Goal: Find specific page/section: Find specific page/section

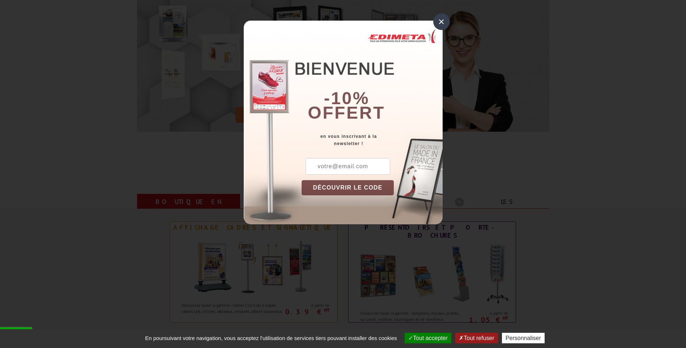
scroll to position [36, 0]
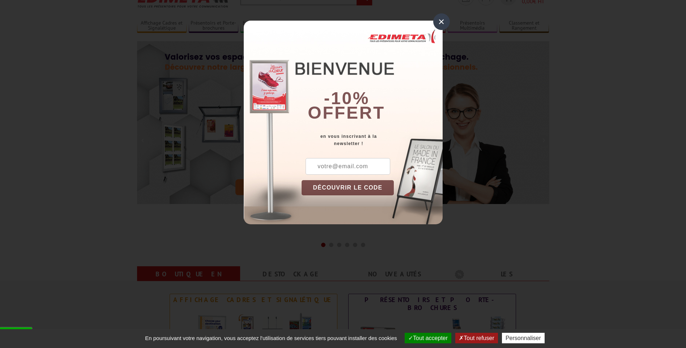
click at [442, 23] on div "×" at bounding box center [441, 21] width 17 height 17
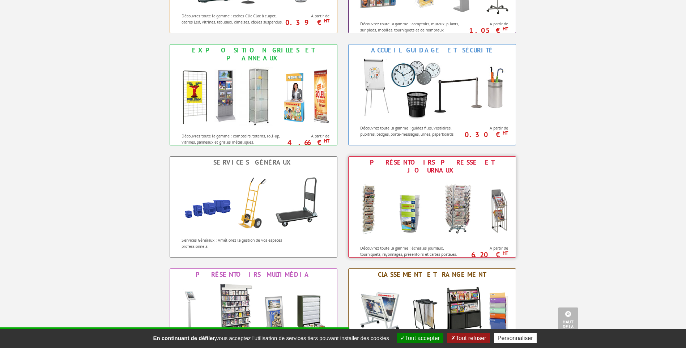
scroll to position [470, 0]
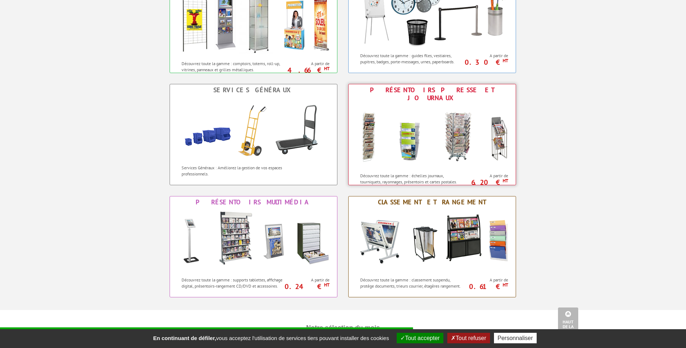
click at [467, 135] on img at bounding box center [432, 136] width 159 height 65
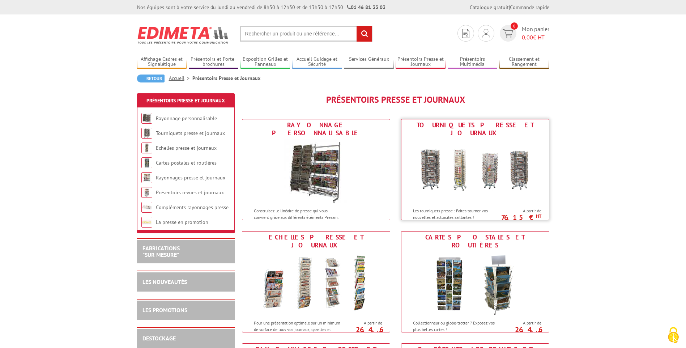
scroll to position [36, 0]
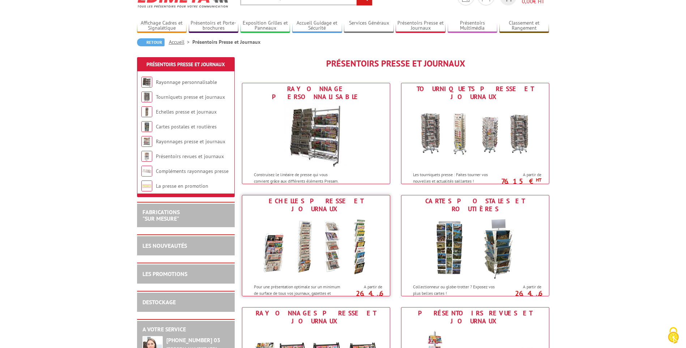
click at [320, 235] on img at bounding box center [316, 247] width 134 height 65
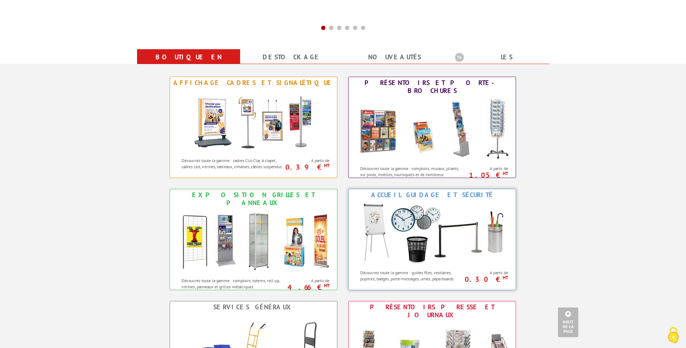
scroll to position [398, 0]
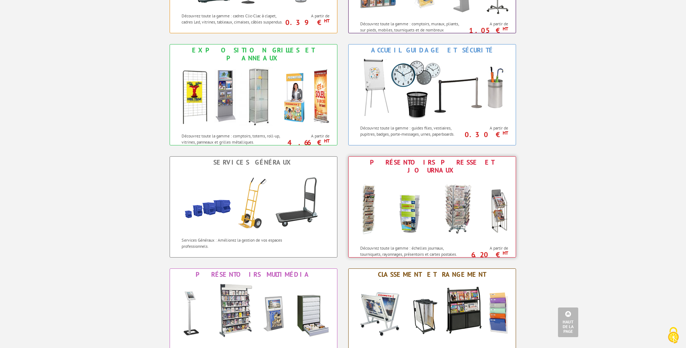
click at [425, 208] on img at bounding box center [432, 208] width 159 height 65
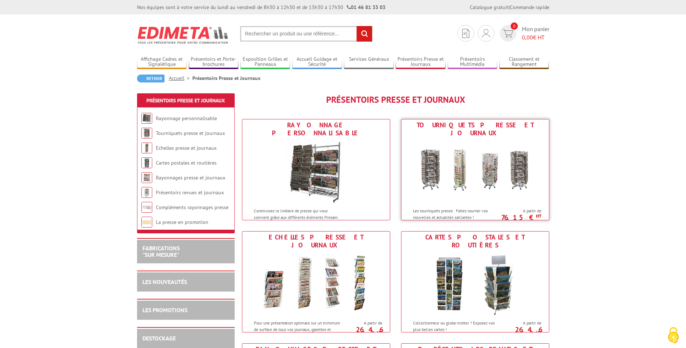
scroll to position [36, 0]
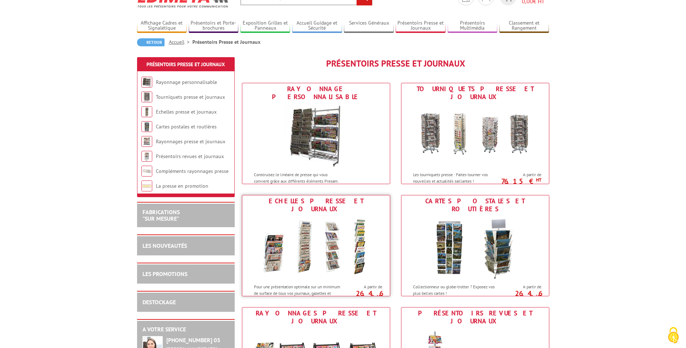
click at [334, 253] on img at bounding box center [316, 247] width 134 height 65
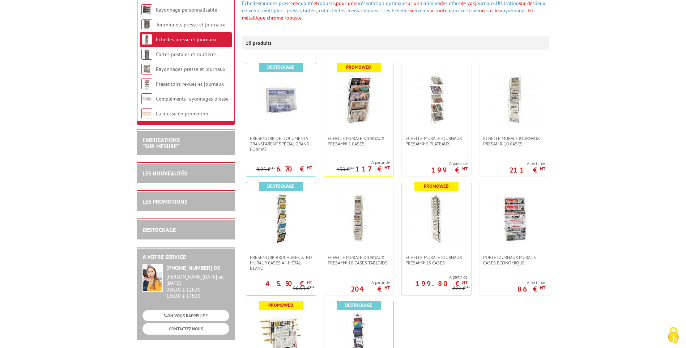
scroll to position [36, 0]
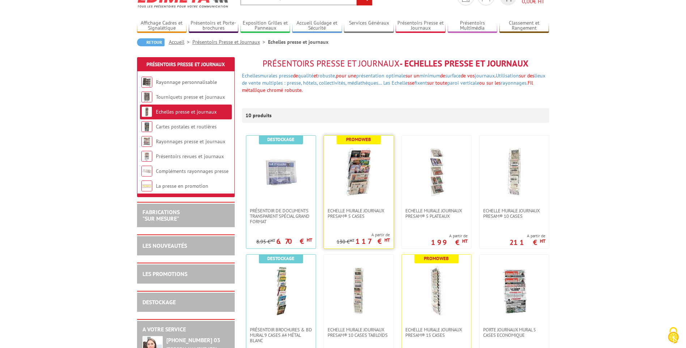
click at [345, 176] on img at bounding box center [358, 171] width 51 height 51
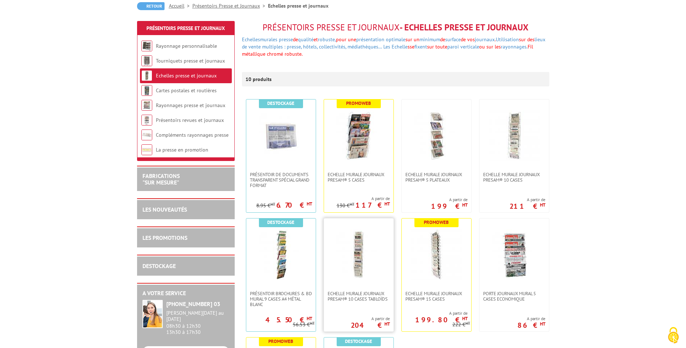
click at [368, 260] on img at bounding box center [358, 254] width 51 height 51
